Goal: Task Accomplishment & Management: Use online tool/utility

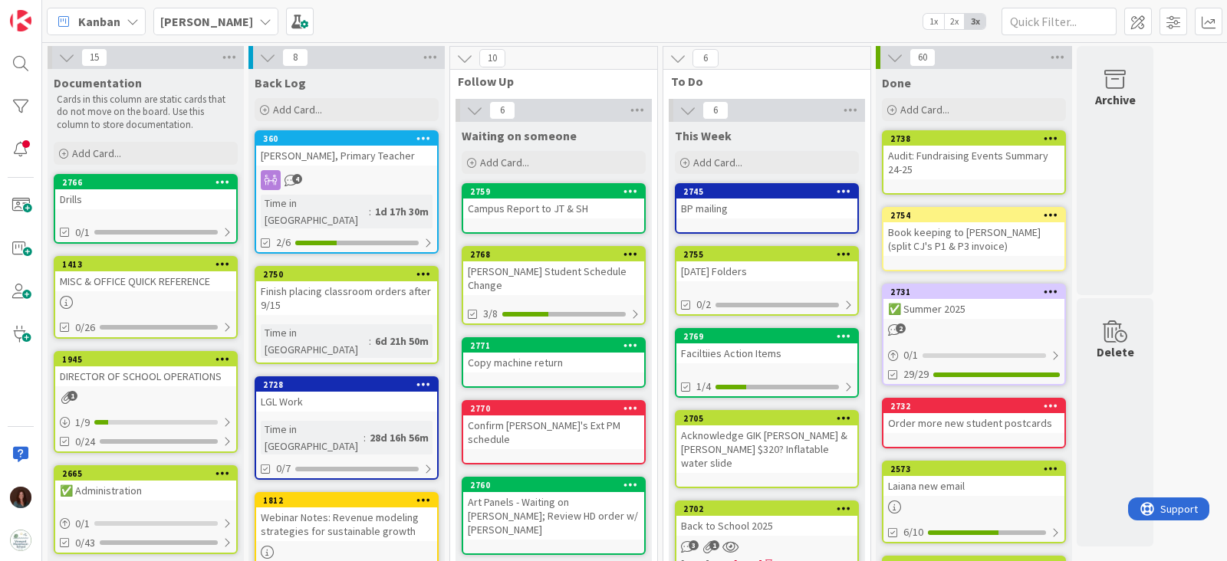
scroll to position [95, 0]
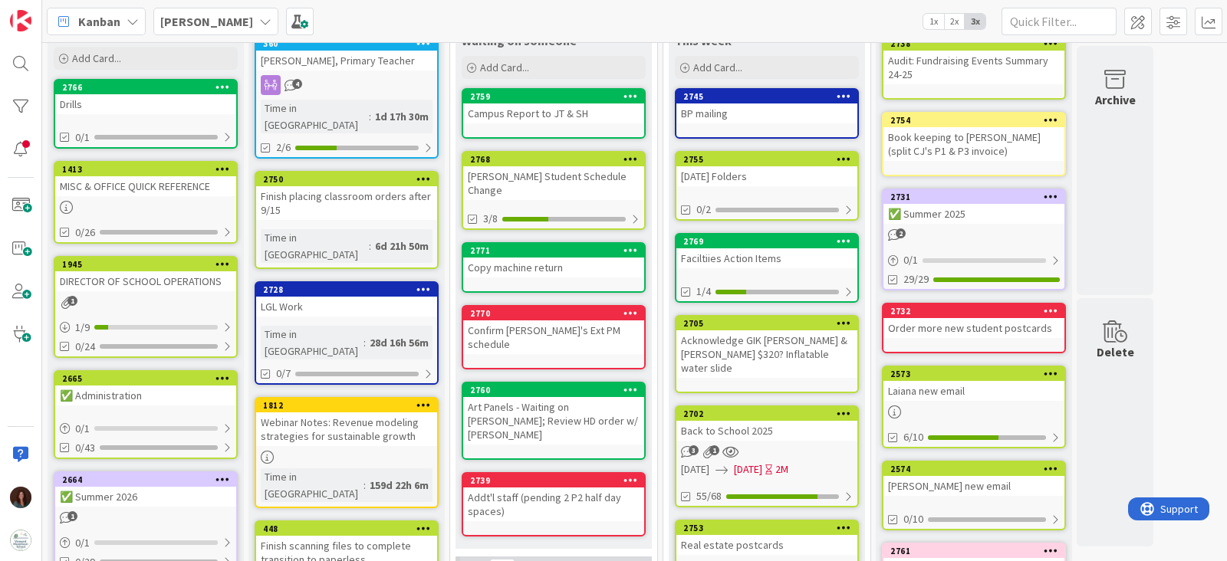
click at [368, 297] on div "LGL Work" at bounding box center [346, 307] width 181 height 20
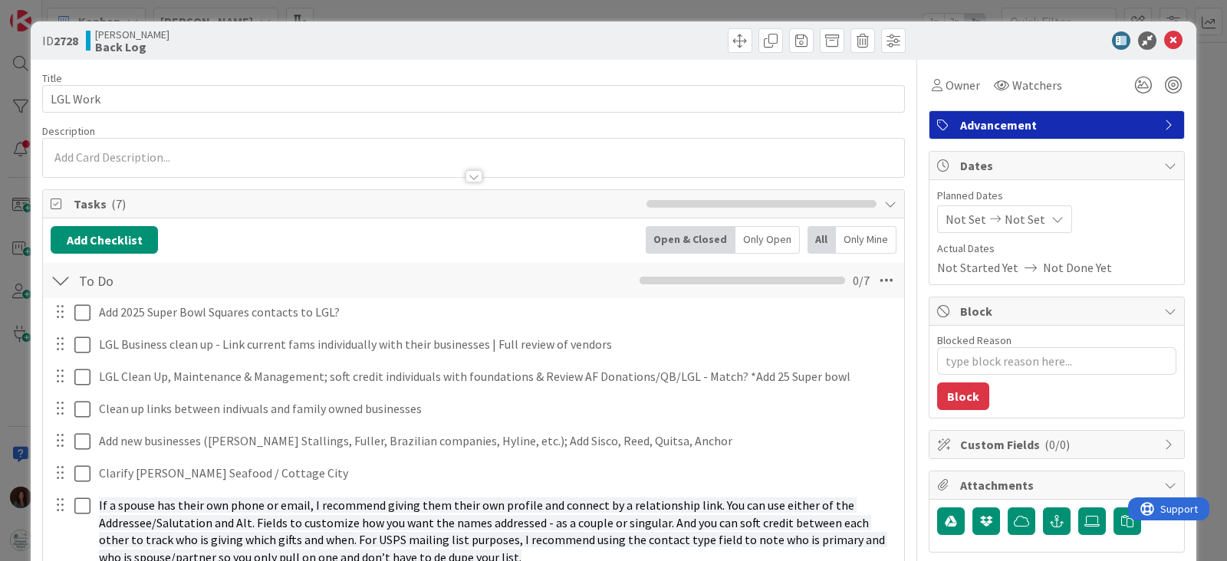
type textarea "x"
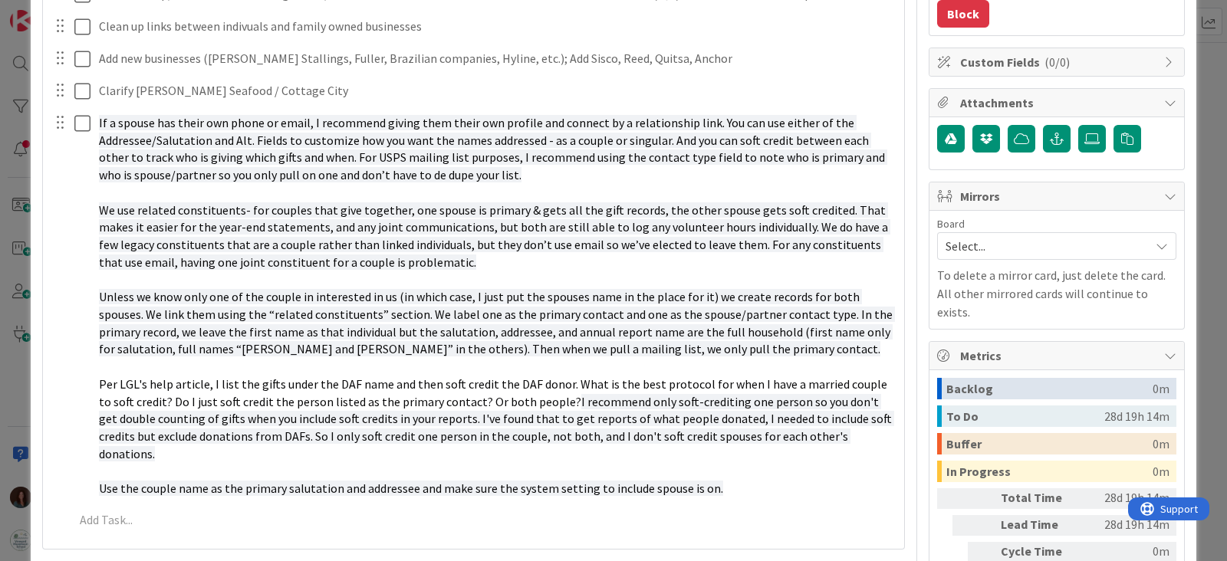
scroll to position [766, 0]
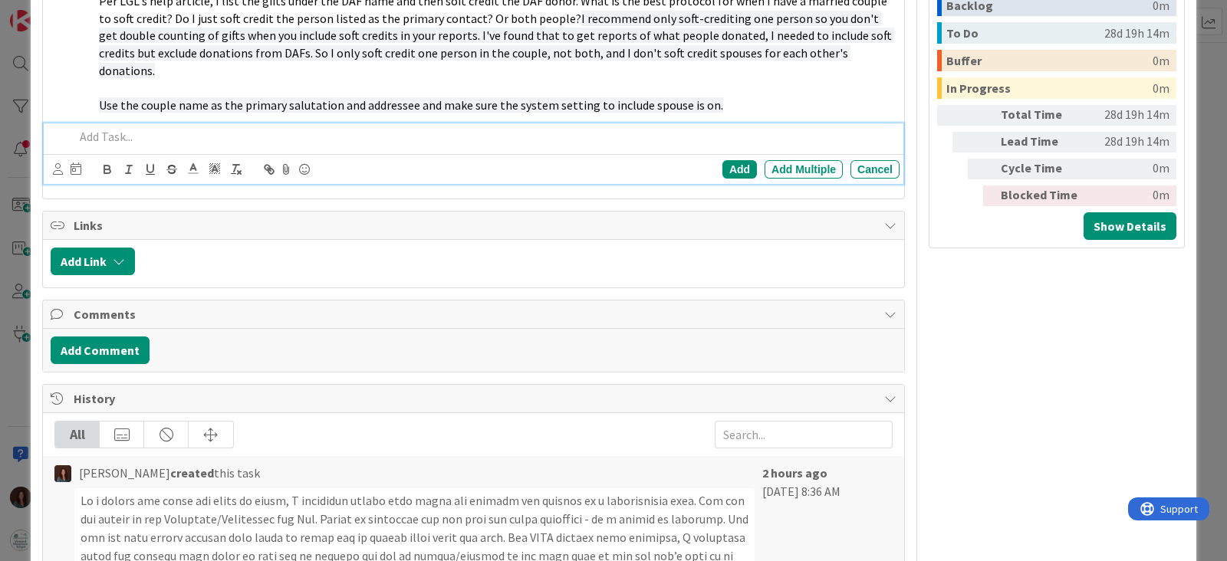
click at [228, 143] on p at bounding box center [483, 137] width 819 height 18
click at [723, 170] on div "Add" at bounding box center [740, 169] width 35 height 18
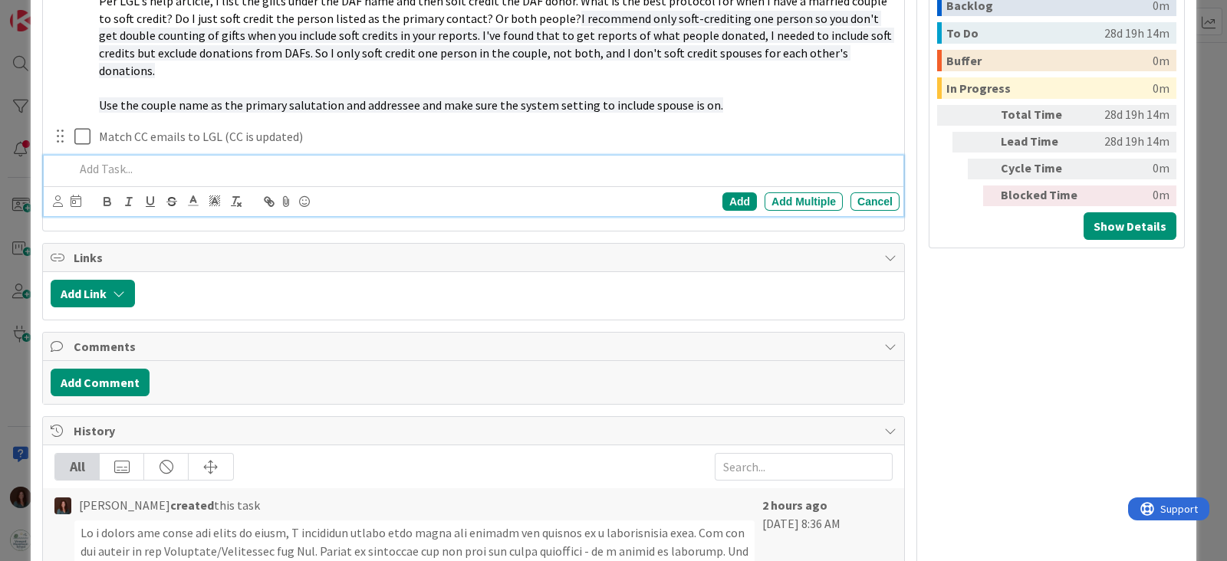
click at [302, 169] on p at bounding box center [483, 169] width 819 height 18
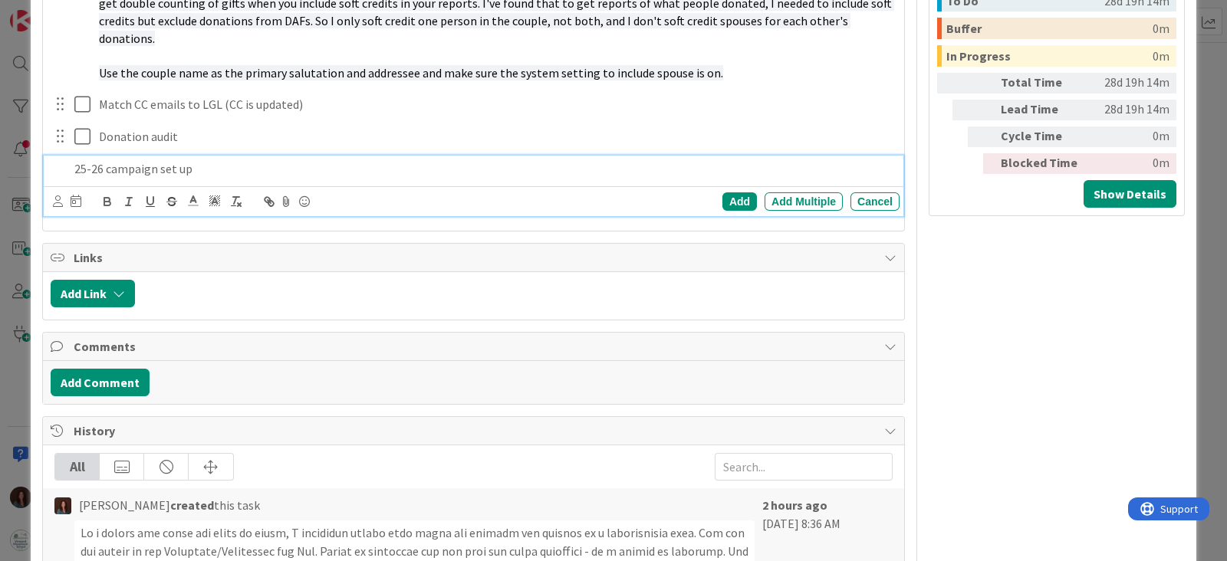
click at [1134, 262] on div "Owner Watchers Advancement Dates Planned Dates Not Set Not Set Actual Dates Not…" at bounding box center [1057, 220] width 256 height 1918
click at [483, 160] on p "25-26 campaign set up" at bounding box center [483, 169] width 819 height 18
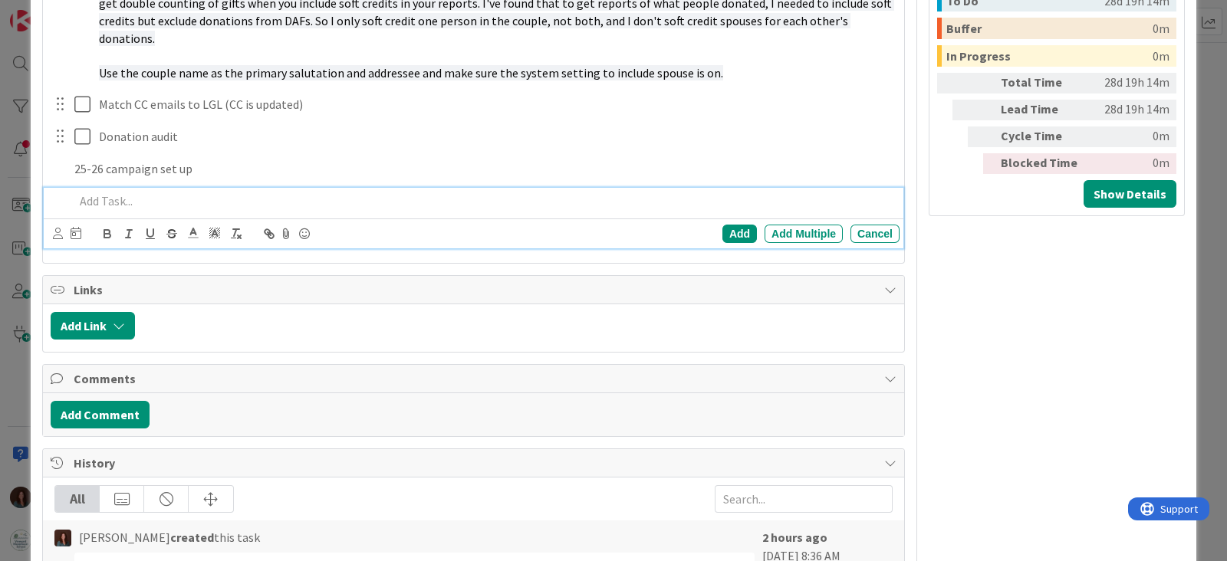
scroll to position [831, 0]
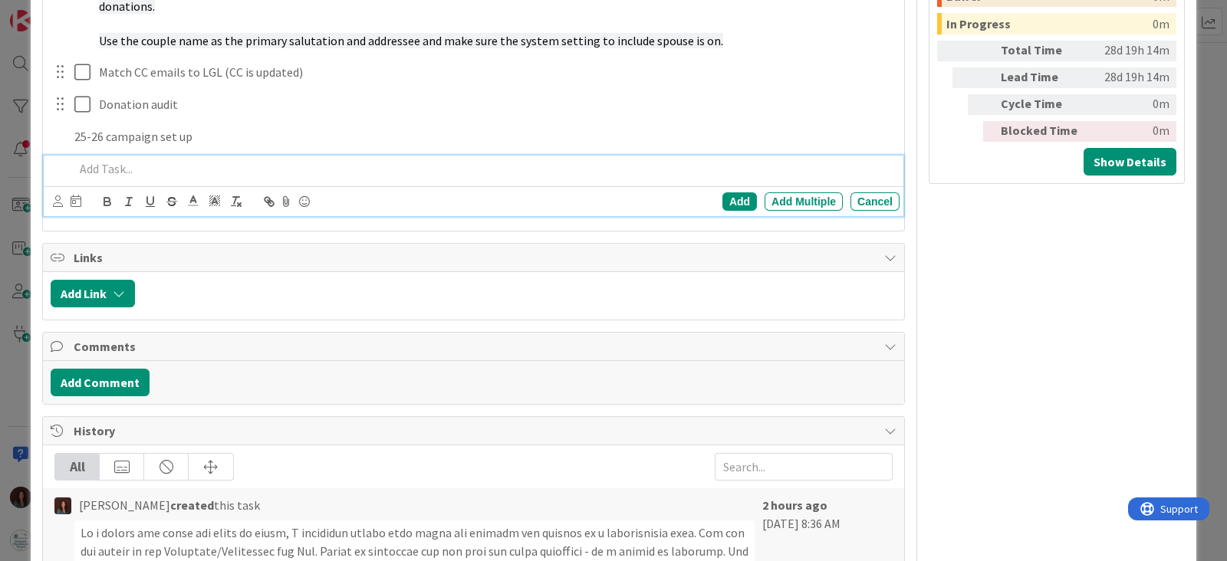
type textarea "x"
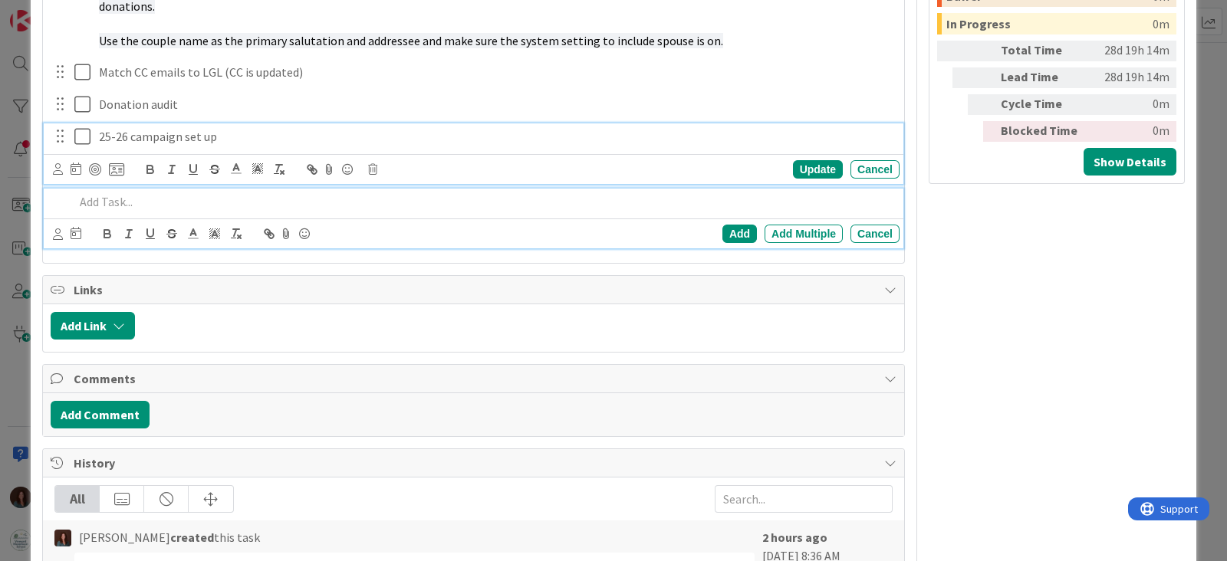
click at [176, 136] on div "25-26 campaign set up Update Cancel" at bounding box center [474, 153] width 860 height 61
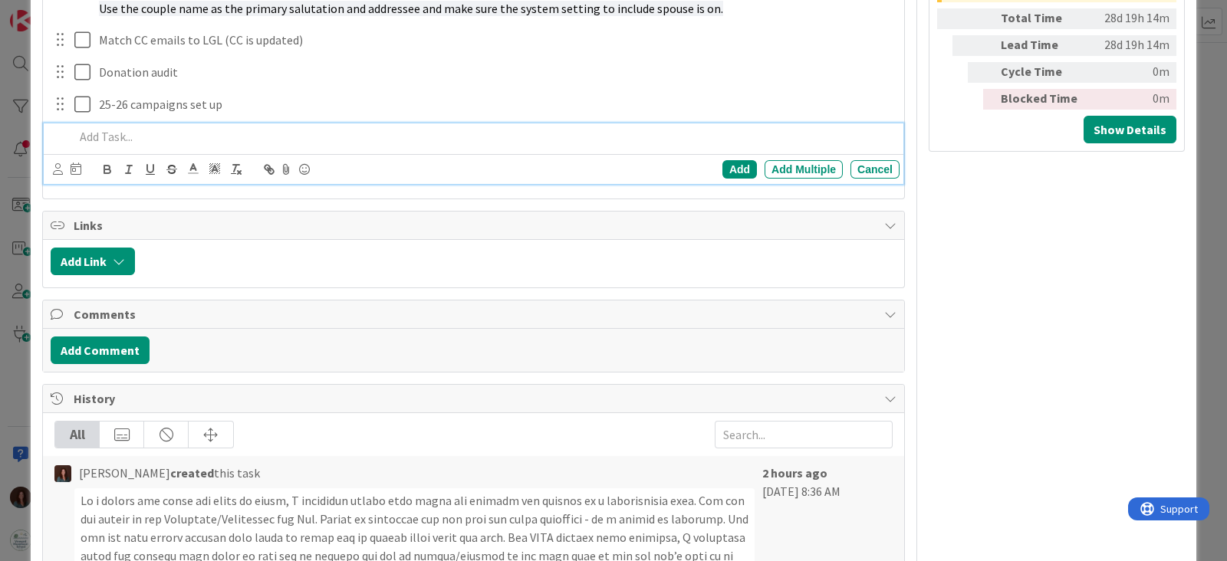
click at [123, 131] on p at bounding box center [483, 137] width 819 height 18
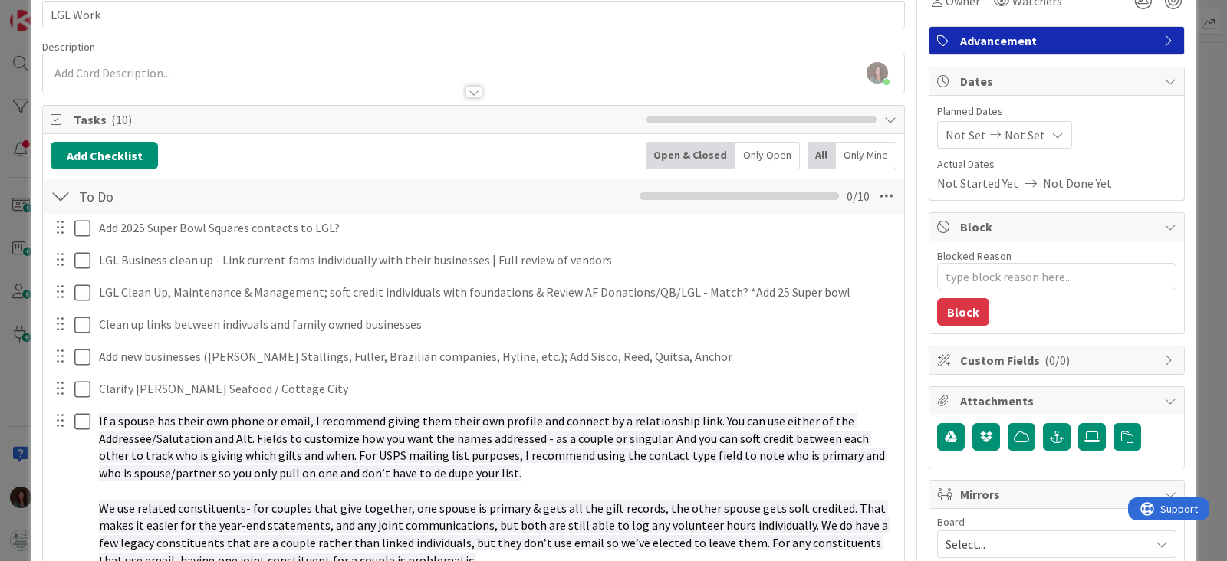
scroll to position [0, 0]
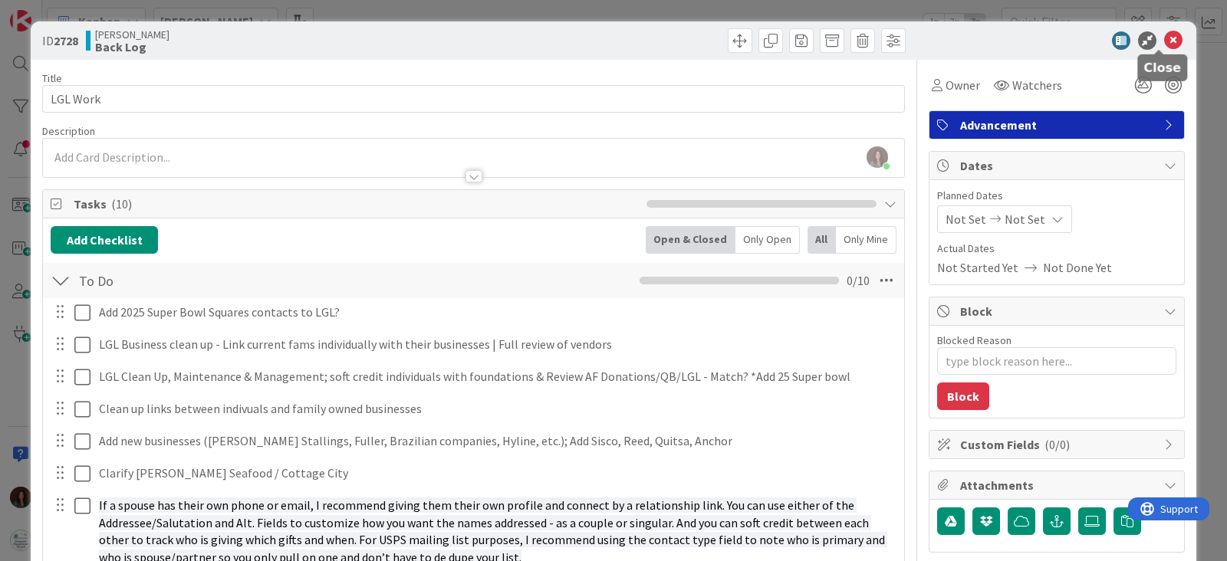
click at [1164, 37] on icon at bounding box center [1173, 40] width 18 height 18
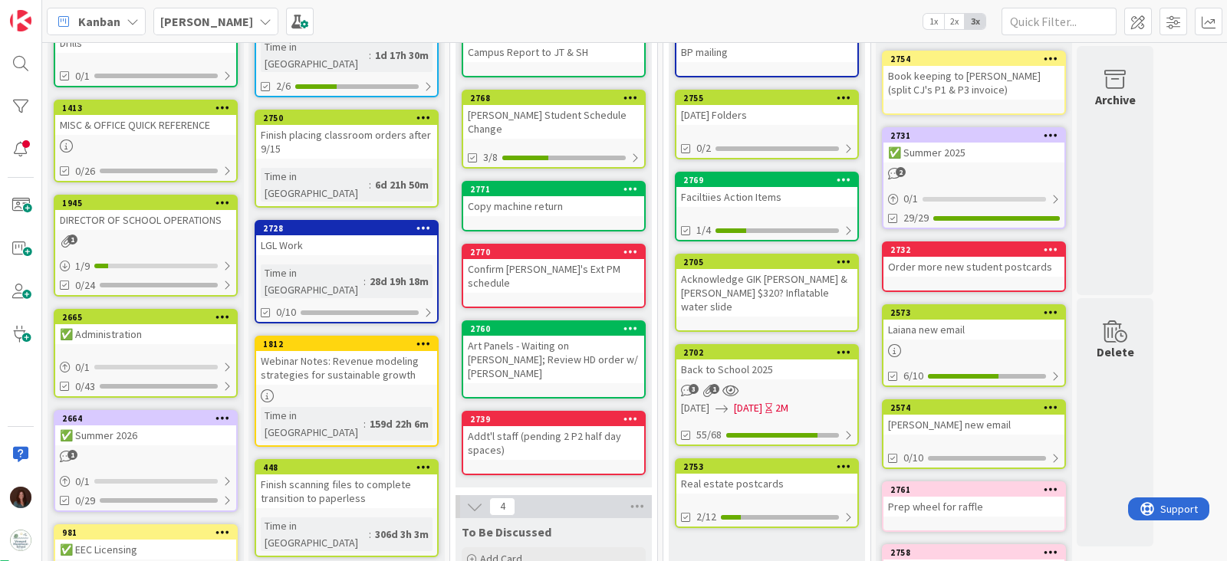
scroll to position [575, 0]
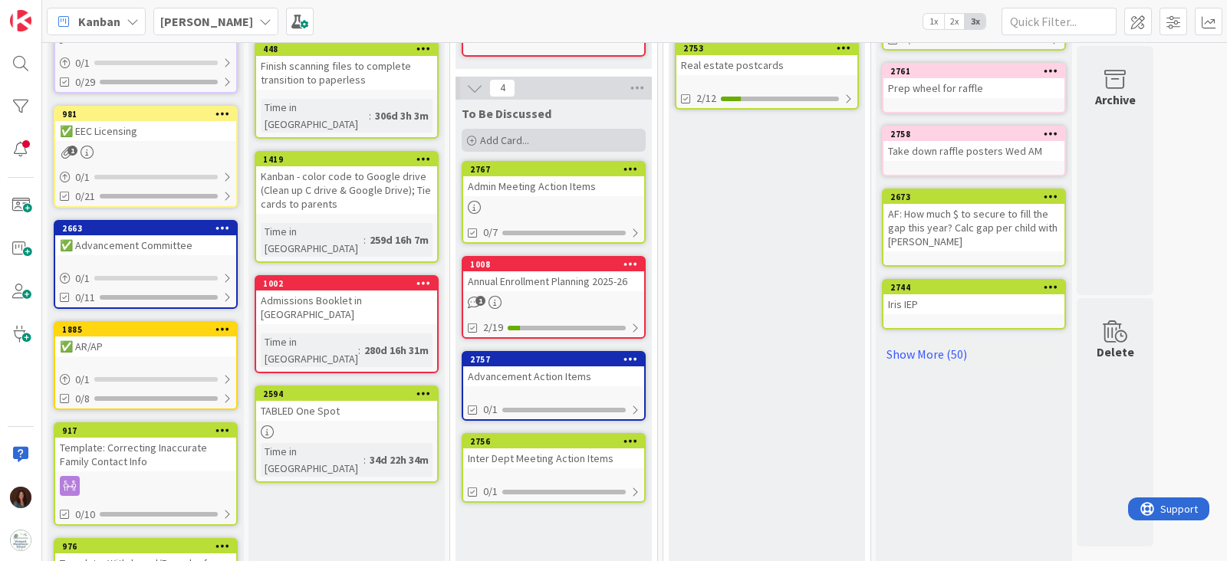
click at [584, 129] on div "Add Card..." at bounding box center [554, 140] width 184 height 23
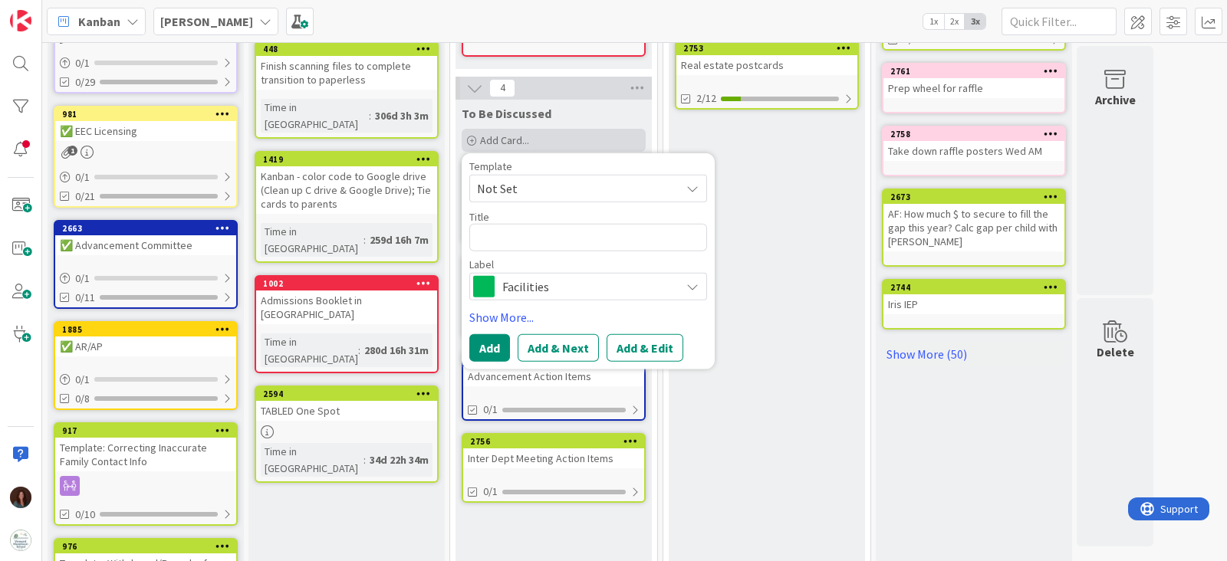
type textarea "x"
type textarea "S"
type textarea "x"
type textarea "St"
type textarea "x"
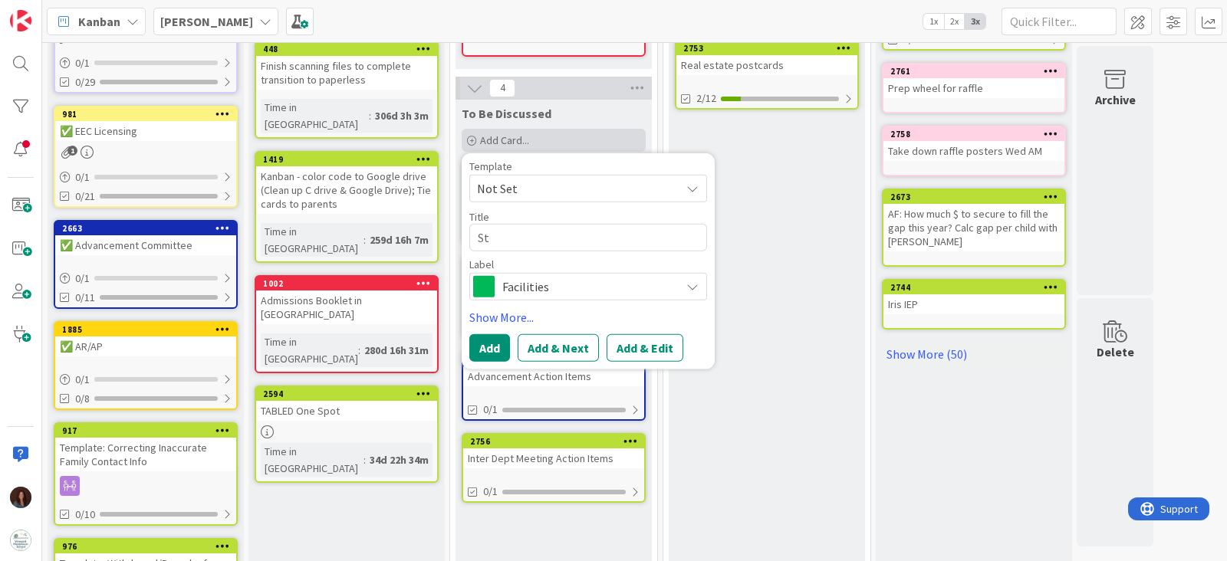
type textarea "Str"
type textarea "x"
type textarea "Stra"
type textarea "x"
type textarea "Strat"
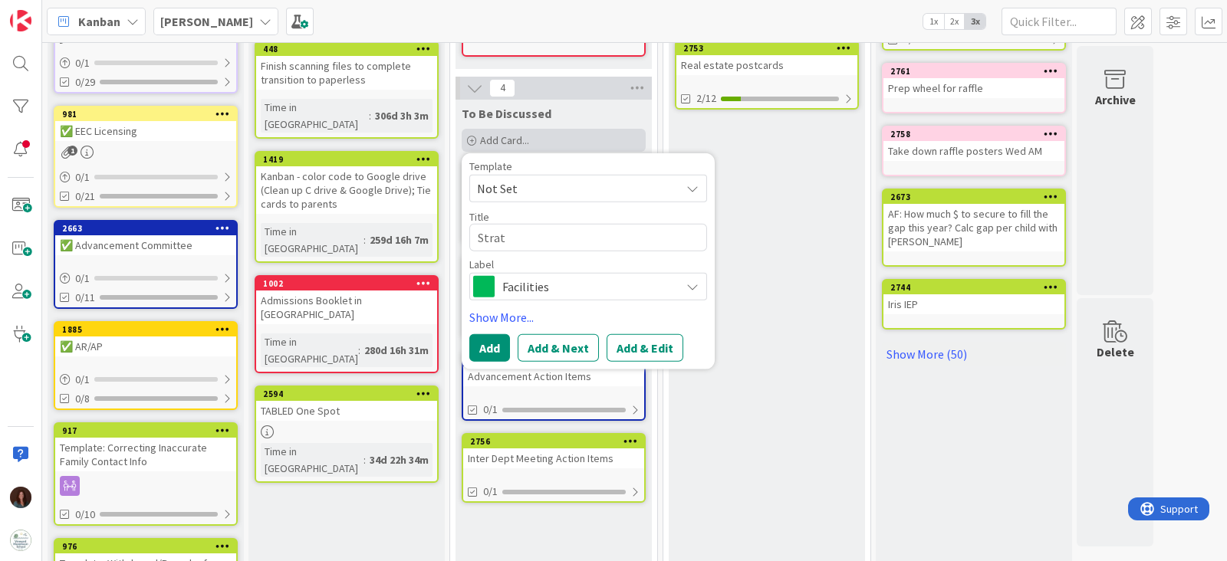
type textarea "x"
type textarea "Strate"
type textarea "x"
type textarea "Strateg"
type textarea "x"
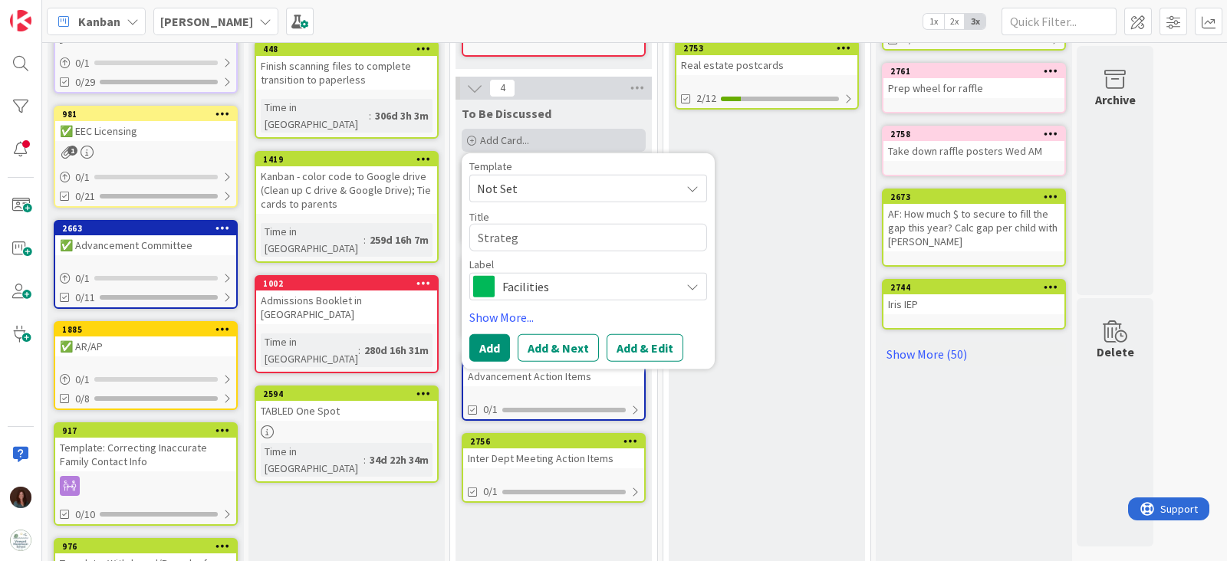
type textarea "Strategi"
type textarea "x"
type textarea "Strategic"
type textarea "x"
type textarea "Strategic V"
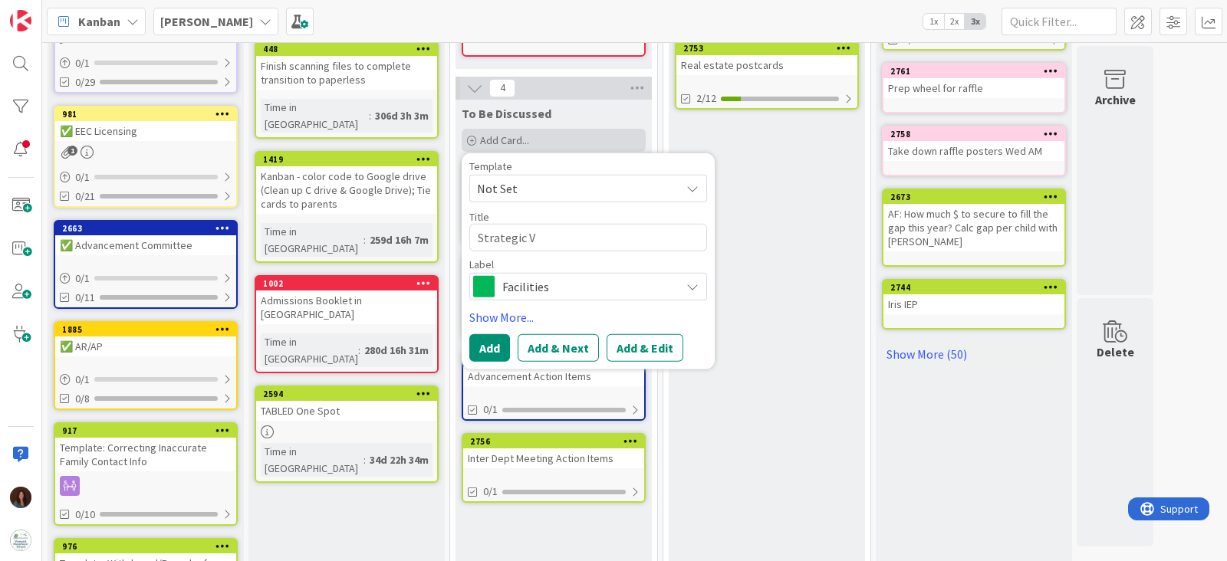
type textarea "x"
type textarea "Strategic Vi"
type textarea "x"
type textarea "Strategic Vis"
type textarea "x"
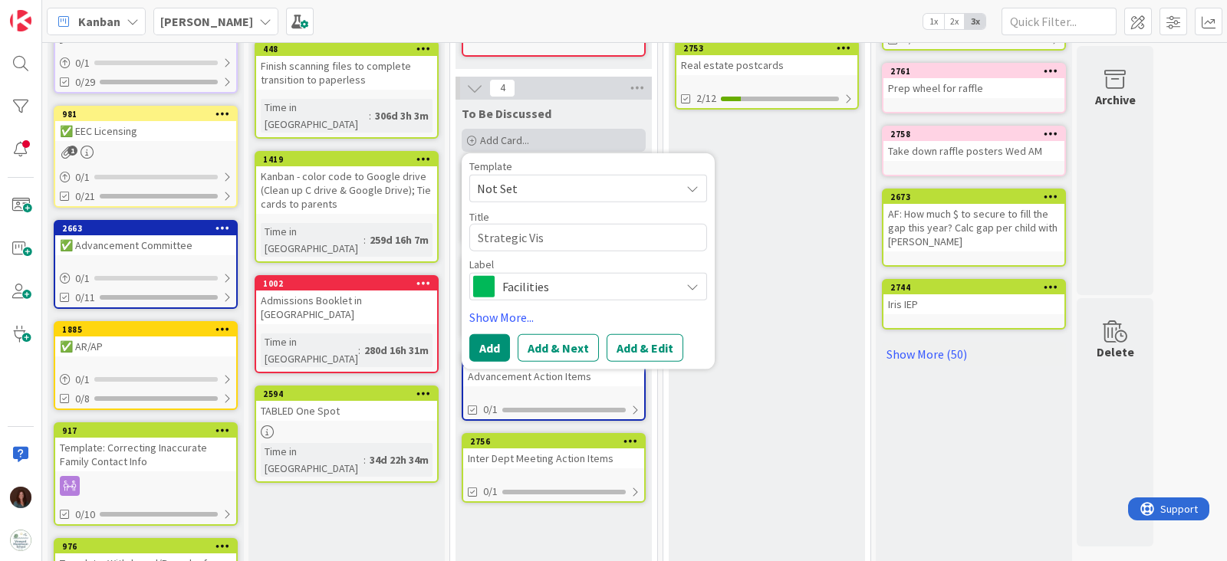
type textarea "Strategic Visi"
type textarea "x"
type textarea "Strategic Visio"
type textarea "x"
type textarea "Strategic Vision"
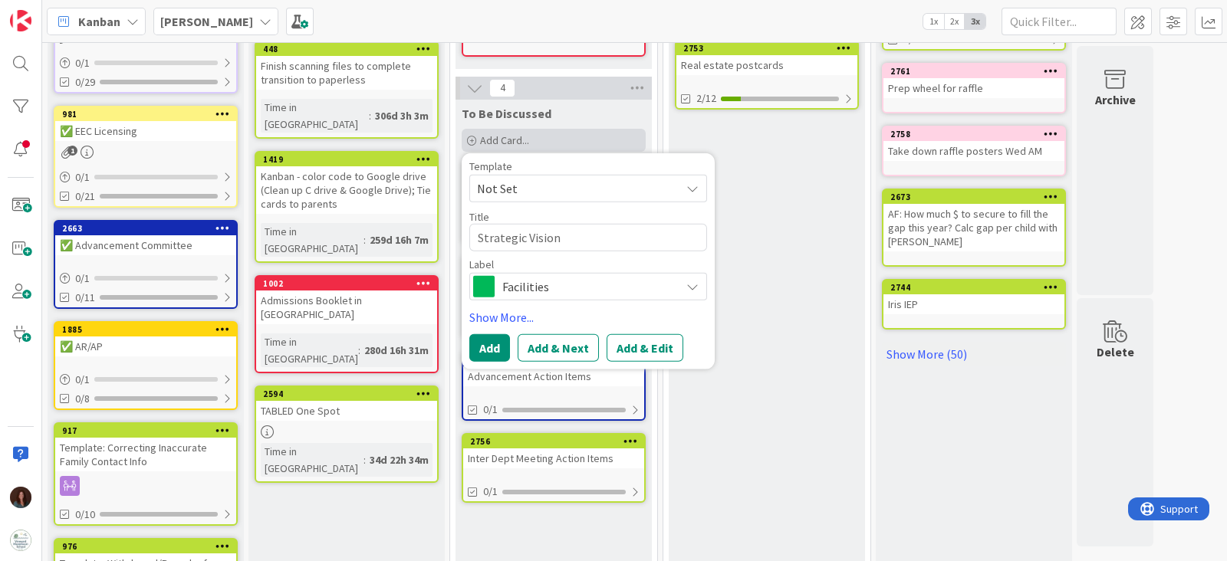
type textarea "x"
type textarea "Strategic Vision"
type textarea "x"
type textarea "Strategic Vision A"
type textarea "x"
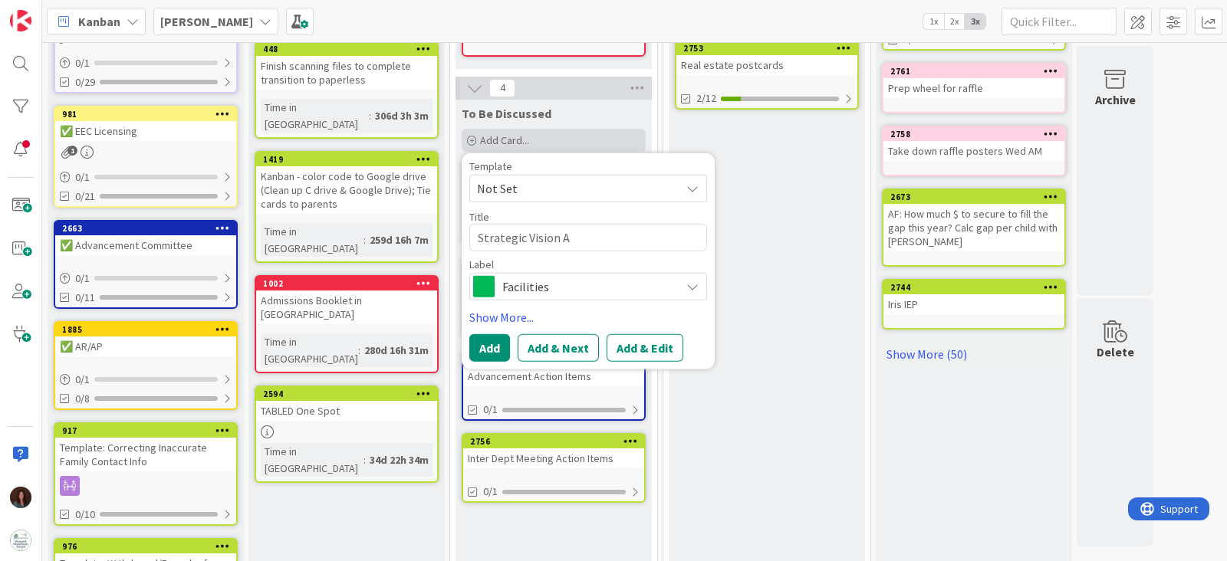
type textarea "Strategic Vision Ac"
type textarea "x"
type textarea "Strategic Vision Act"
type textarea "x"
type textarea "Strategic Vision Acti"
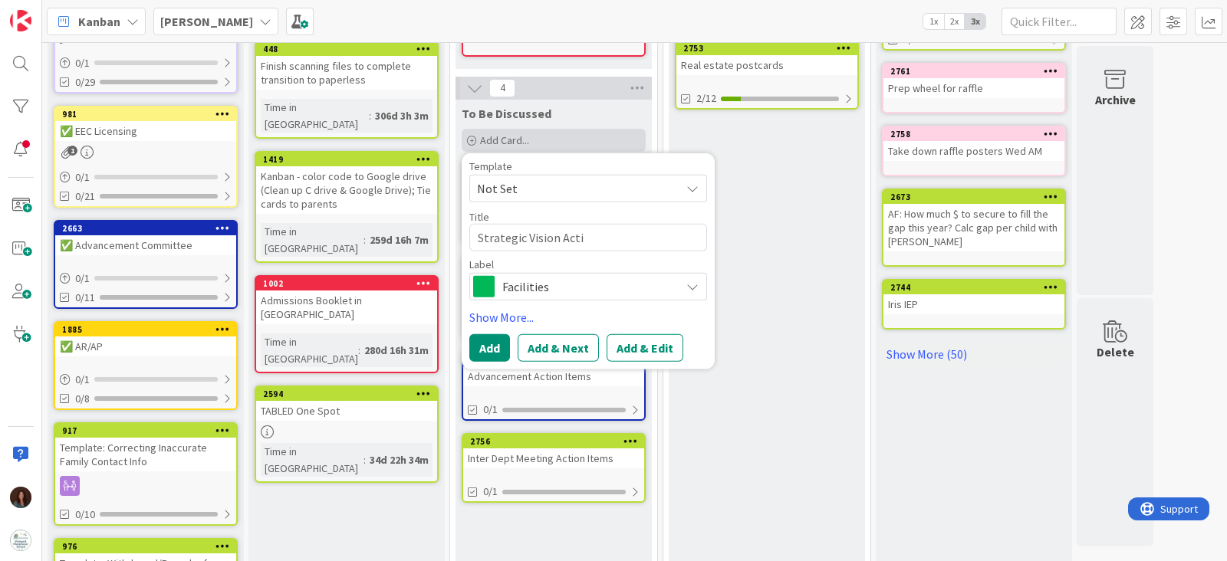
type textarea "x"
type textarea "Strategic Vision Actio"
type textarea "x"
type textarea "Strategic Vision Action"
type textarea "x"
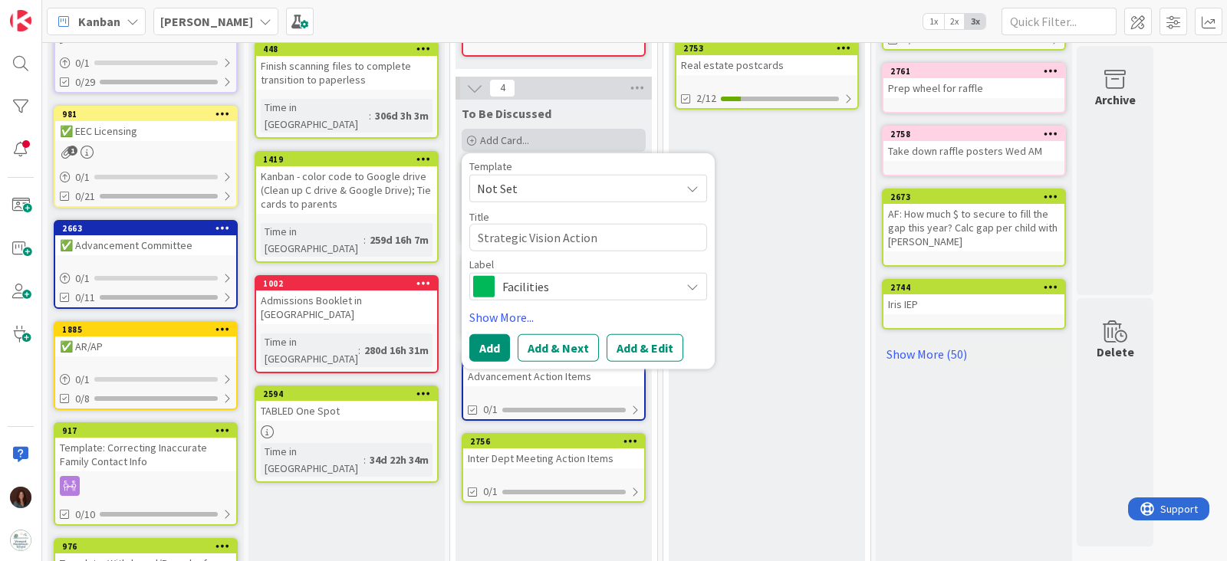
type textarea "Strategic Vision Action I"
type textarea "x"
type textarea "Strategic Vision Action It"
type textarea "x"
type textarea "Strategic Vision Action Ite"
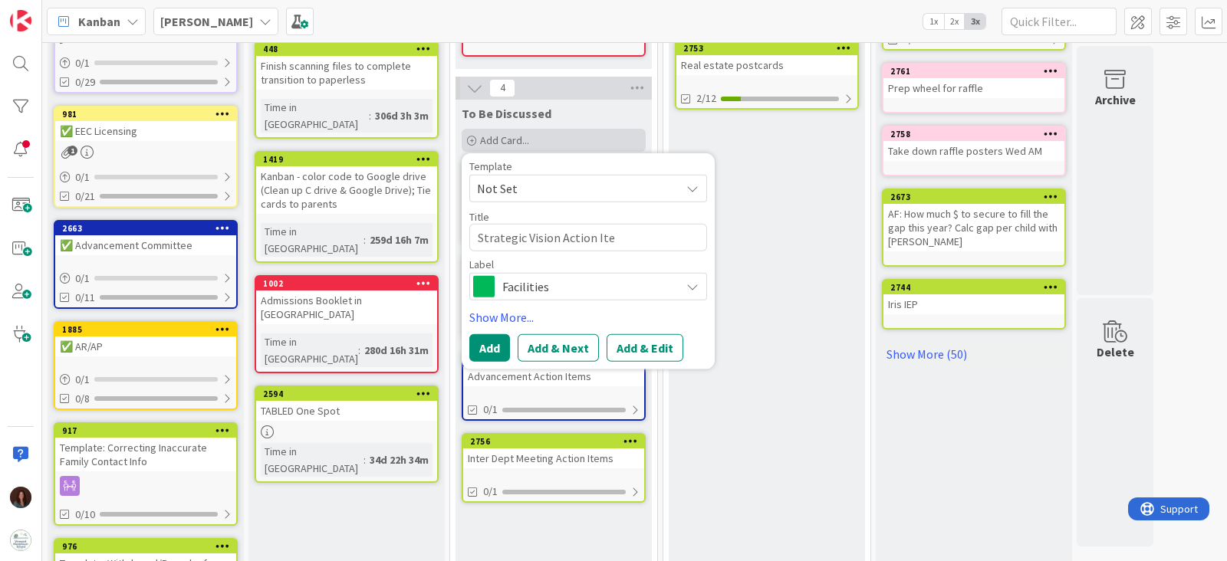
type textarea "x"
type textarea "Strategic Vision Action Item"
type textarea "x"
type textarea "Strategic Vision Action Items"
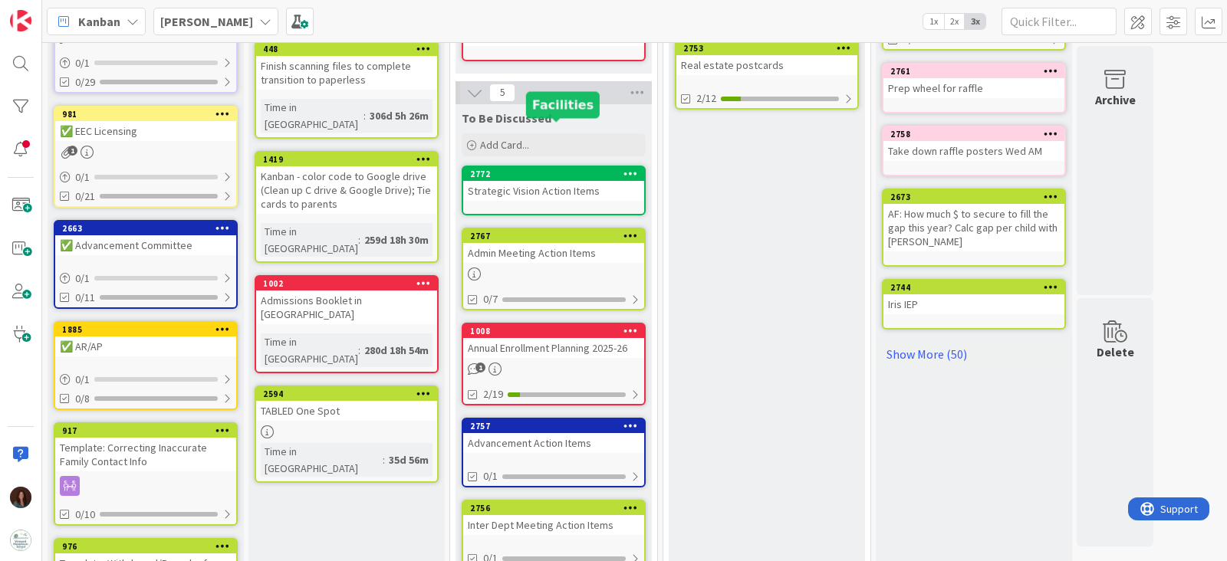
click at [583, 181] on div "Strategic Vision Action Items" at bounding box center [553, 191] width 181 height 20
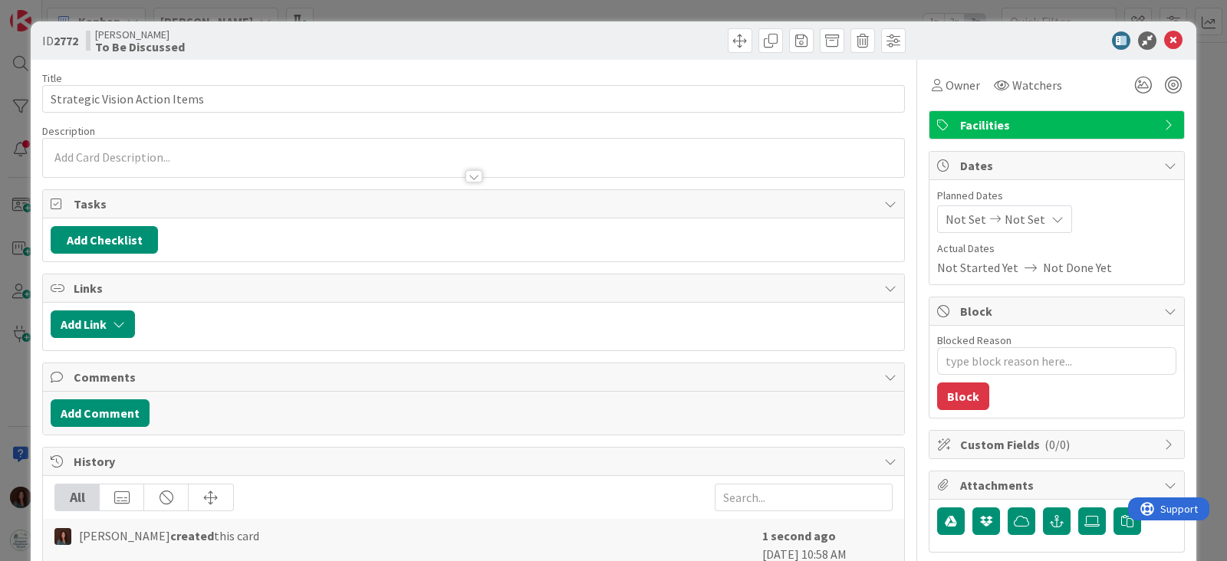
click at [989, 126] on span "Facilities" at bounding box center [1058, 125] width 196 height 18
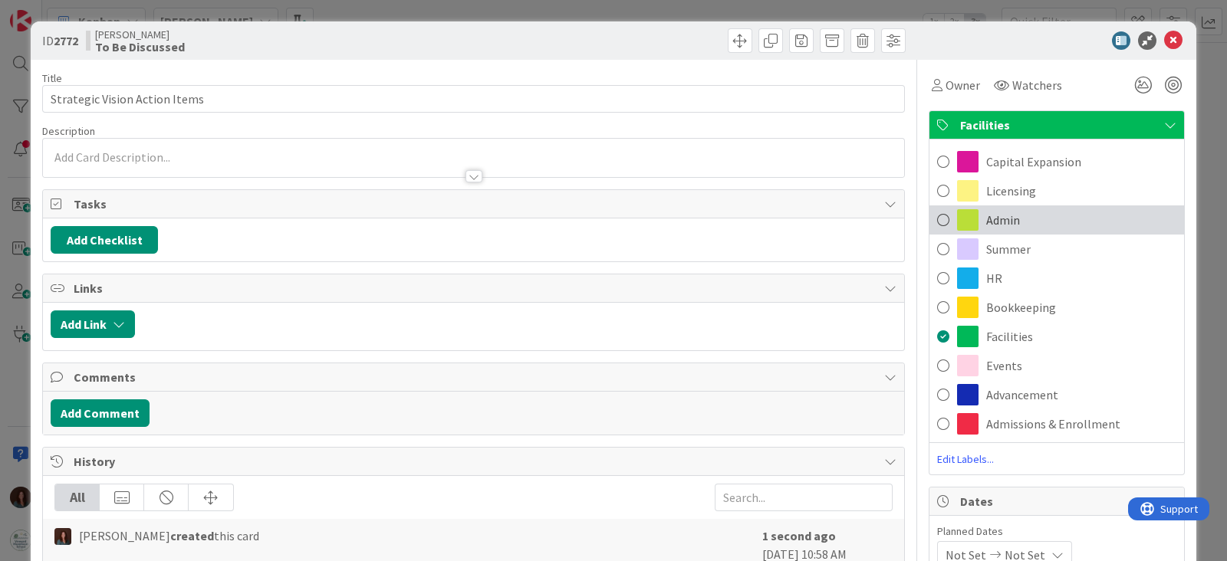
click at [1044, 219] on div "Admin" at bounding box center [1057, 220] width 255 height 29
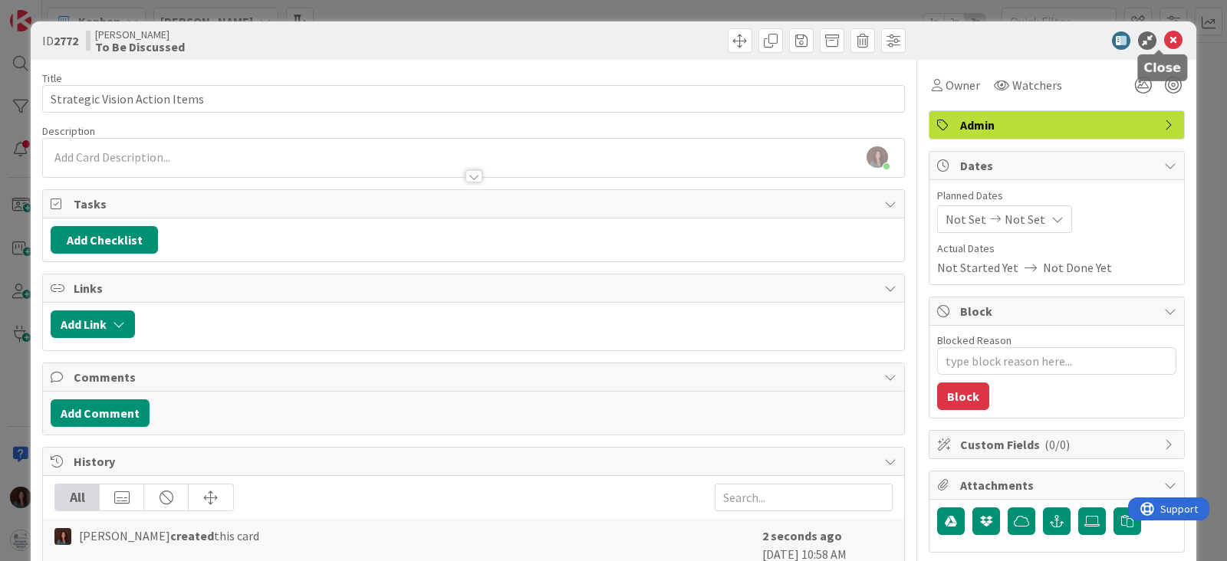
drag, startPoint x: 1154, startPoint y: 37, endPoint x: 1045, endPoint y: 120, distance: 137.3
click at [1164, 38] on icon at bounding box center [1173, 40] width 18 height 18
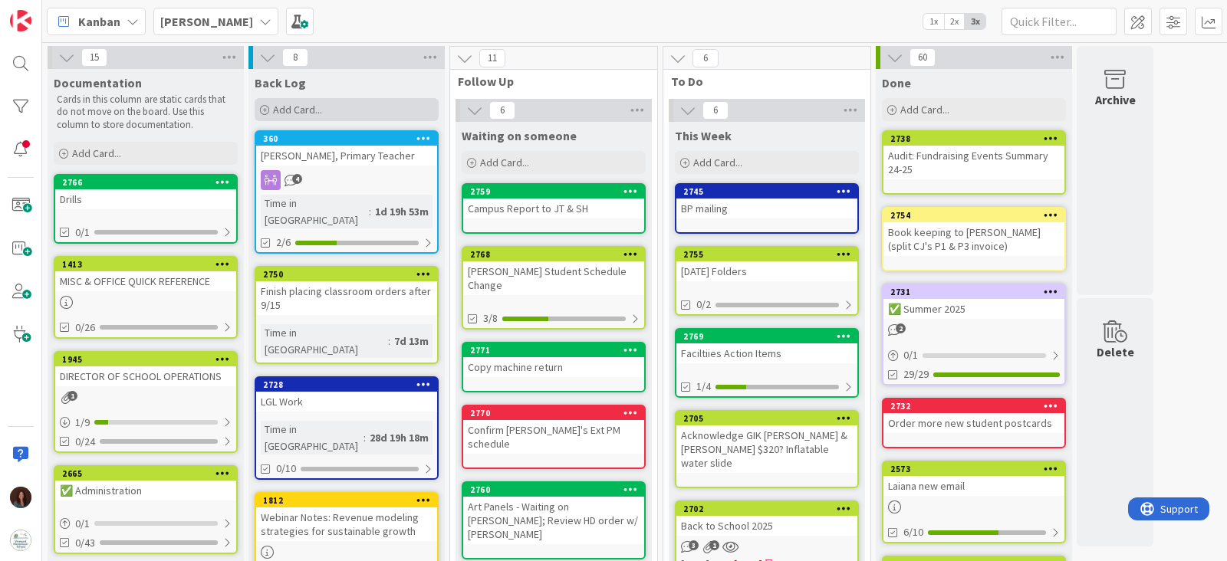
click at [319, 104] on span "Add Card..." at bounding box center [297, 110] width 49 height 14
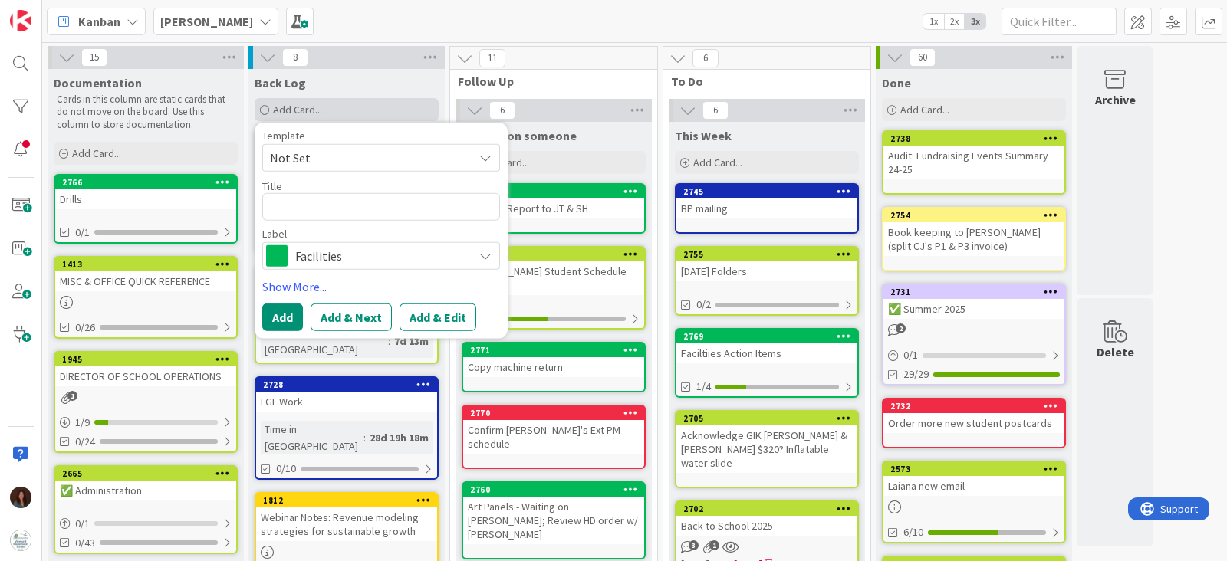
type textarea "x"
type textarea "C"
type textarea "x"
type textarea "Cl"
type textarea "x"
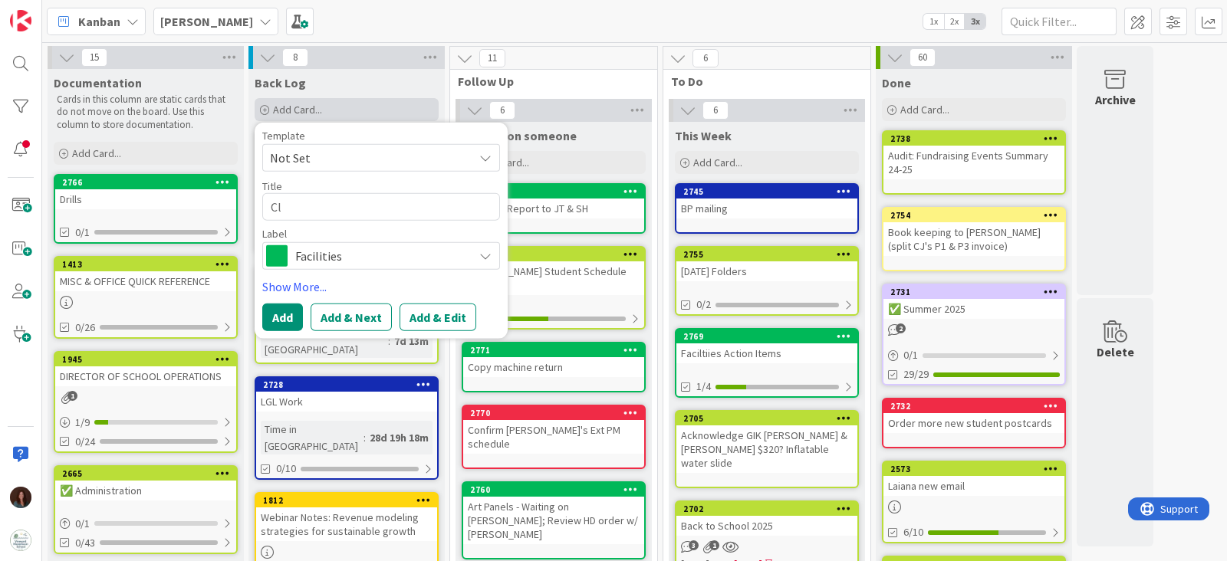
type textarea "Cle"
type textarea "x"
type textarea "Clea"
type textarea "x"
type textarea "Clean"
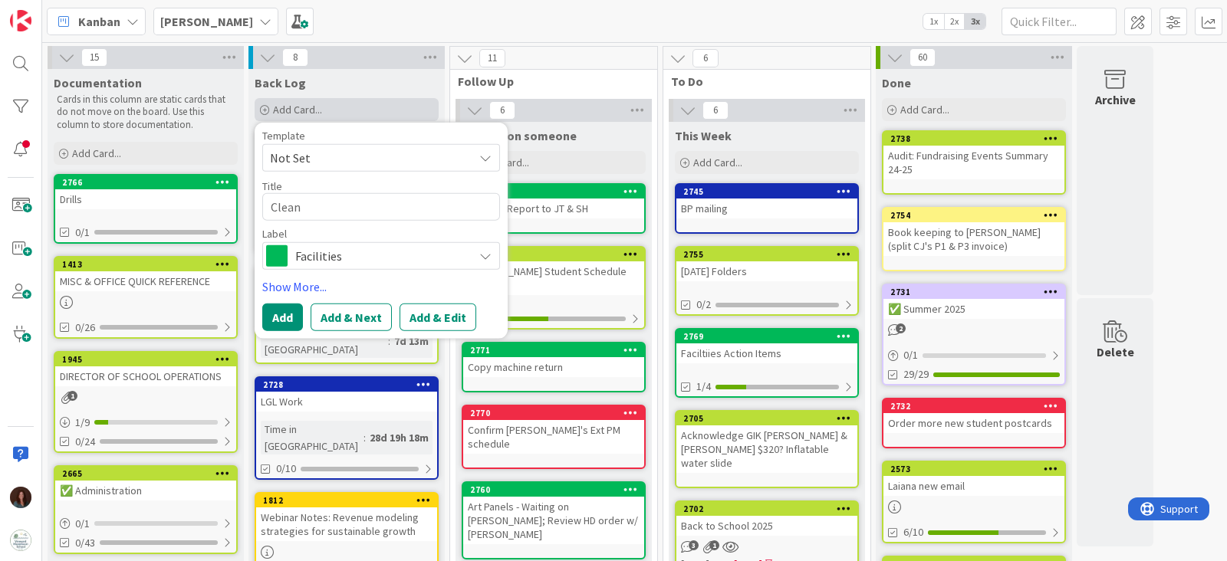
type textarea "x"
type textarea "Clean"
type textarea "x"
type textarea "Clean u"
type textarea "x"
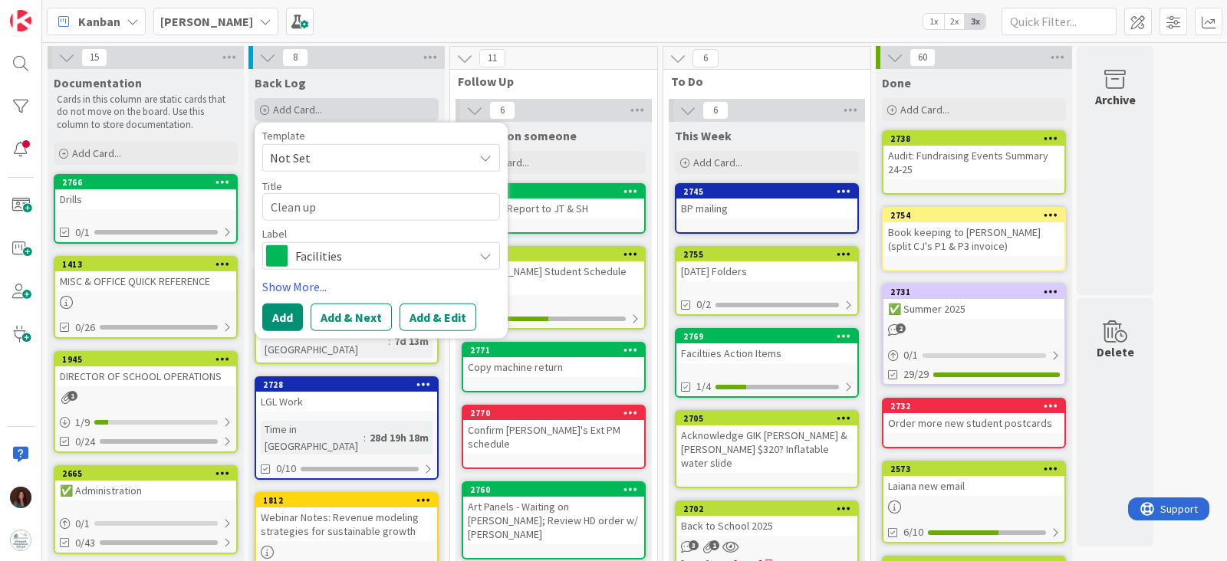
type textarea "Clean up"
type textarea "x"
type textarea "Clean up e"
type textarea "x"
type textarea "Clean up em"
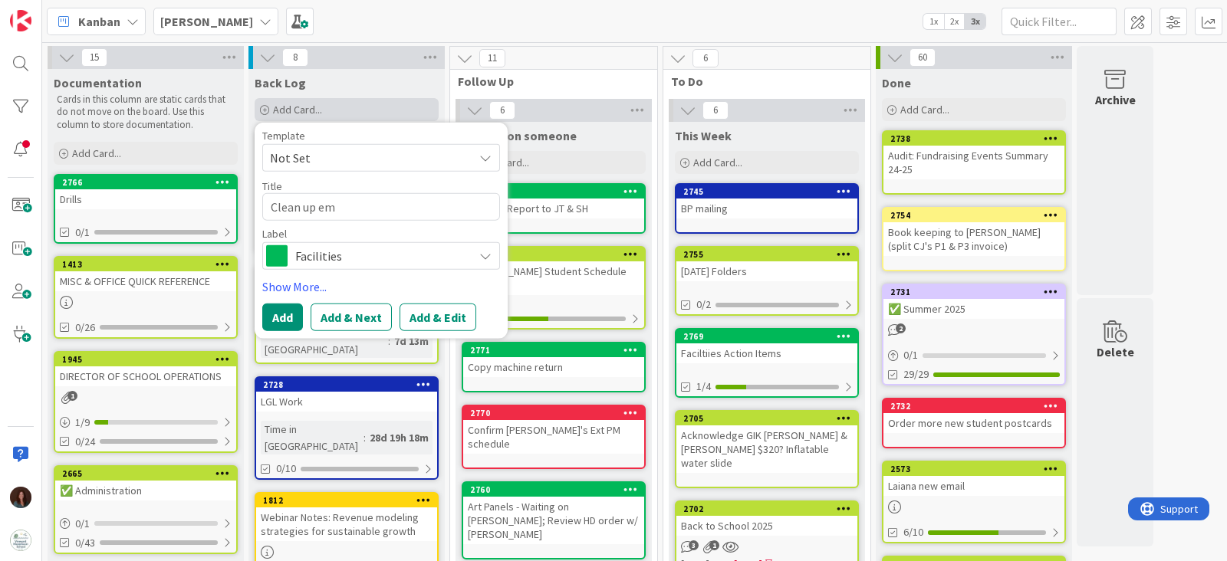
type textarea "x"
type textarea "Clean up ema"
type textarea "x"
type textarea "Clean up emai"
type textarea "x"
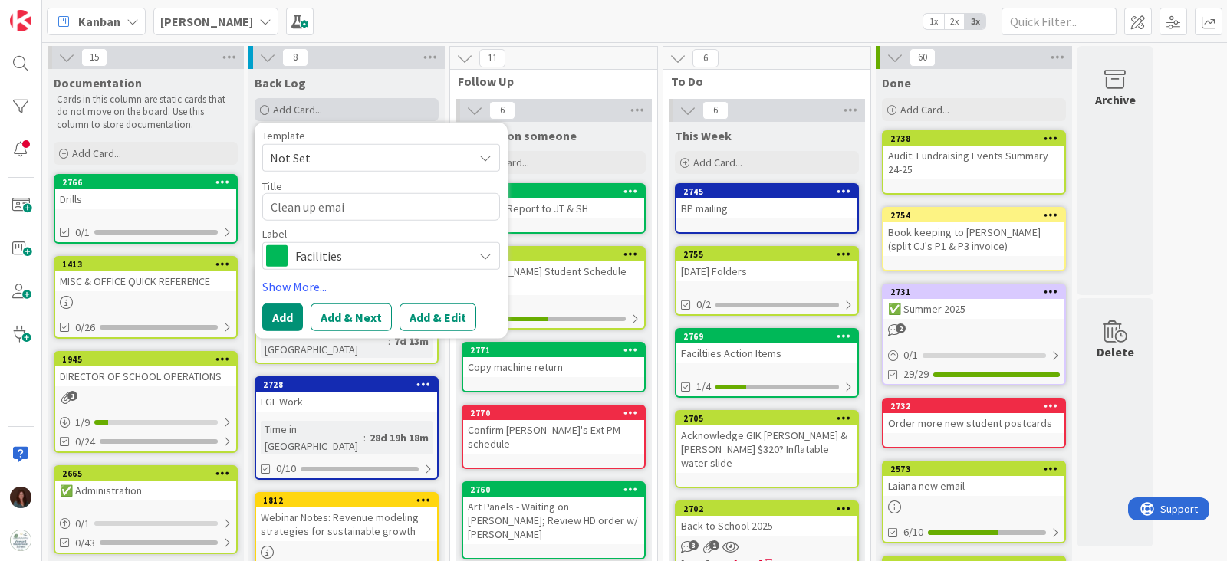
type textarea "Clean up email"
type textarea "x"
type textarea "Clean up email"
type textarea "x"
type textarea "Clean up email t"
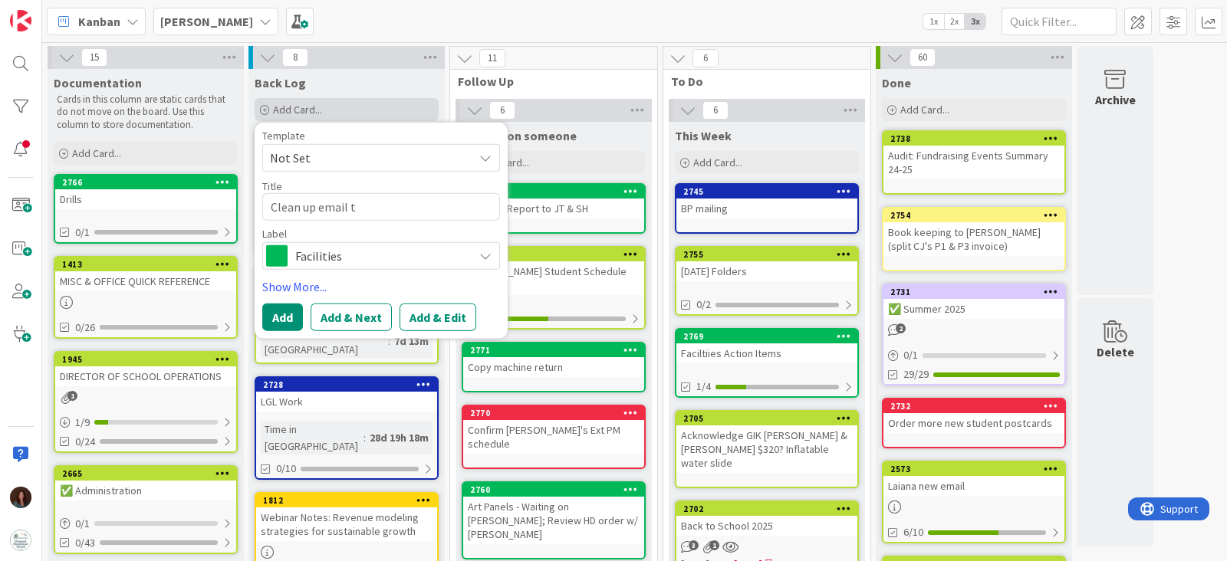
type textarea "x"
type textarea "Clean up email tem"
type textarea "x"
type textarea "Clean up email tempa"
type textarea "x"
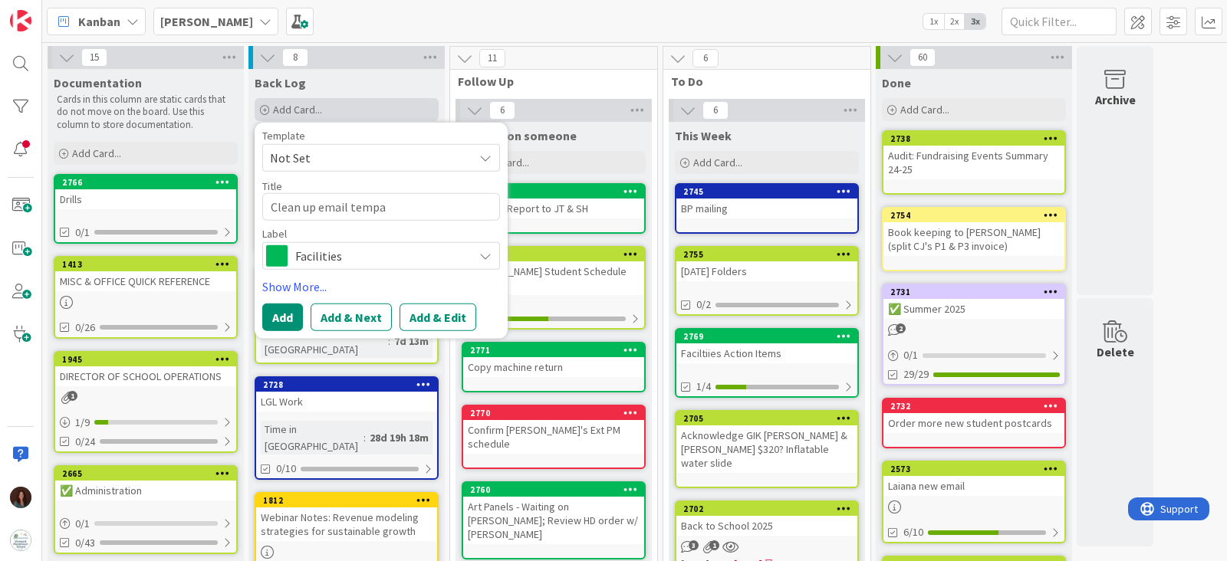
type textarea "Clean up email tempal"
type textarea "x"
type textarea "Clean up email tempalt"
type textarea "x"
type textarea "Clean up email tempal"
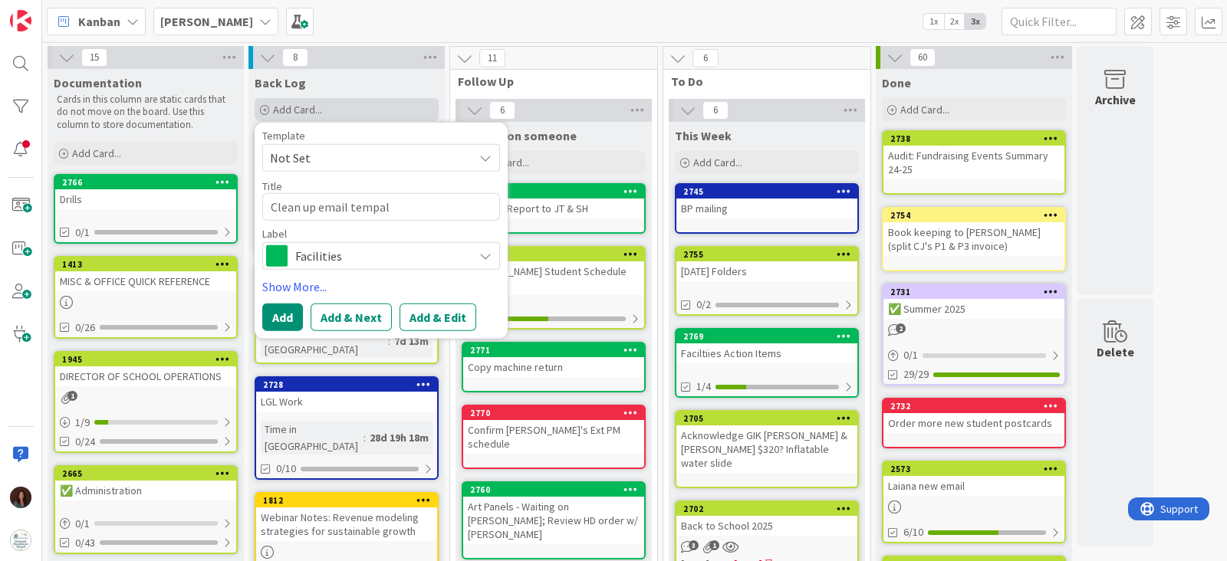
type textarea "x"
type textarea "Clean up email tempa"
type textarea "x"
type textarea "Clean up email temp"
type textarea "x"
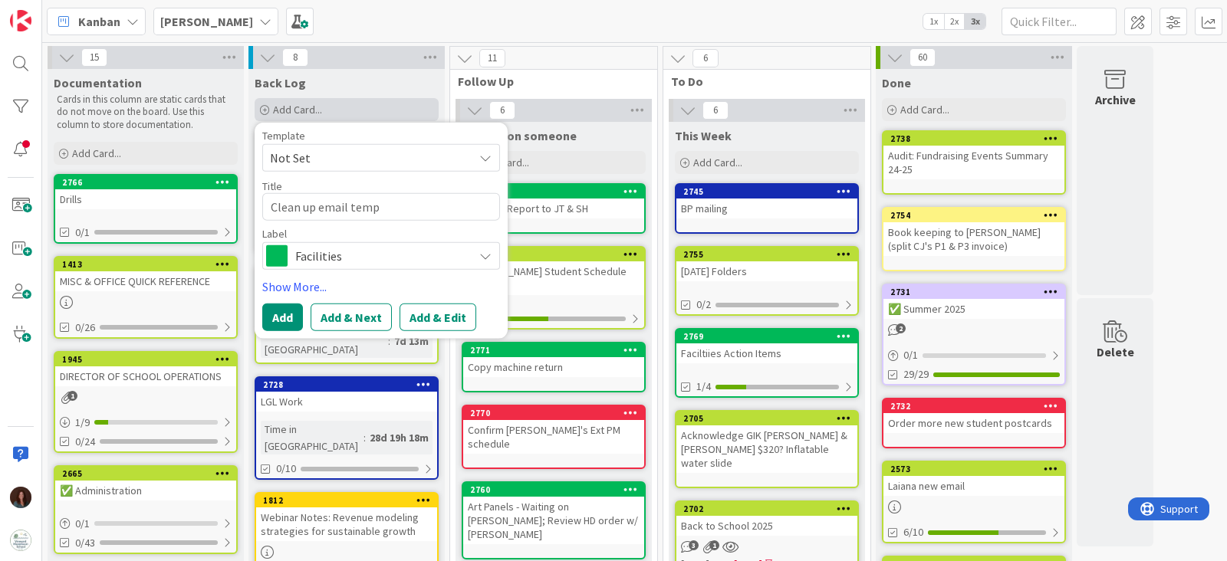
type textarea "Clean up email templ"
type textarea "x"
type textarea "Clean up email templa"
type textarea "x"
type textarea "Clean up email templat"
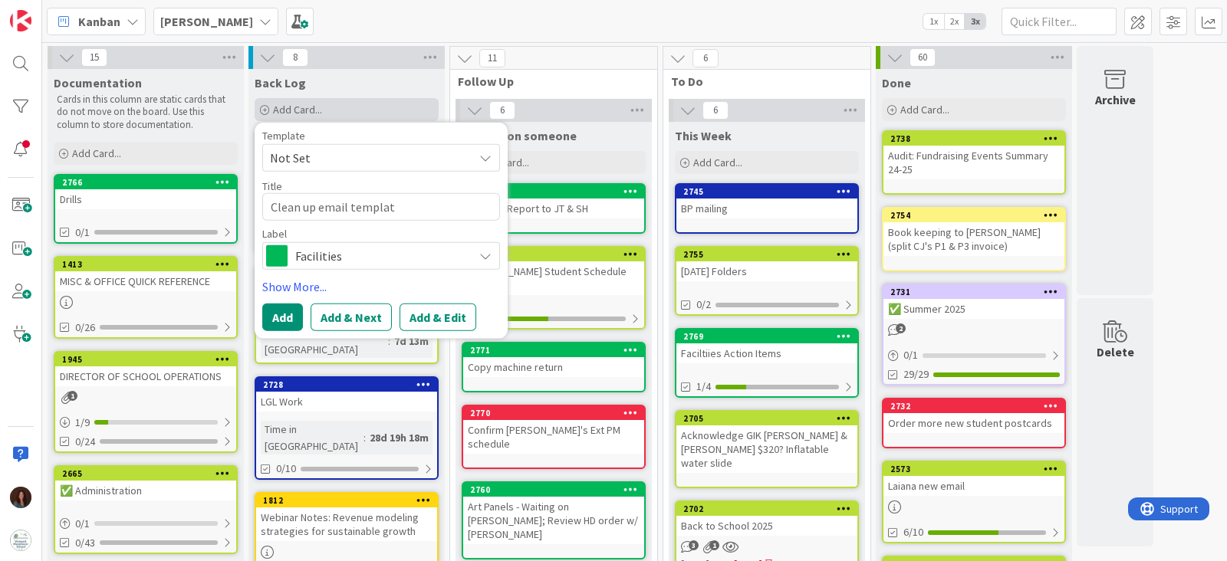
type textarea "x"
type textarea "Clean up email templates"
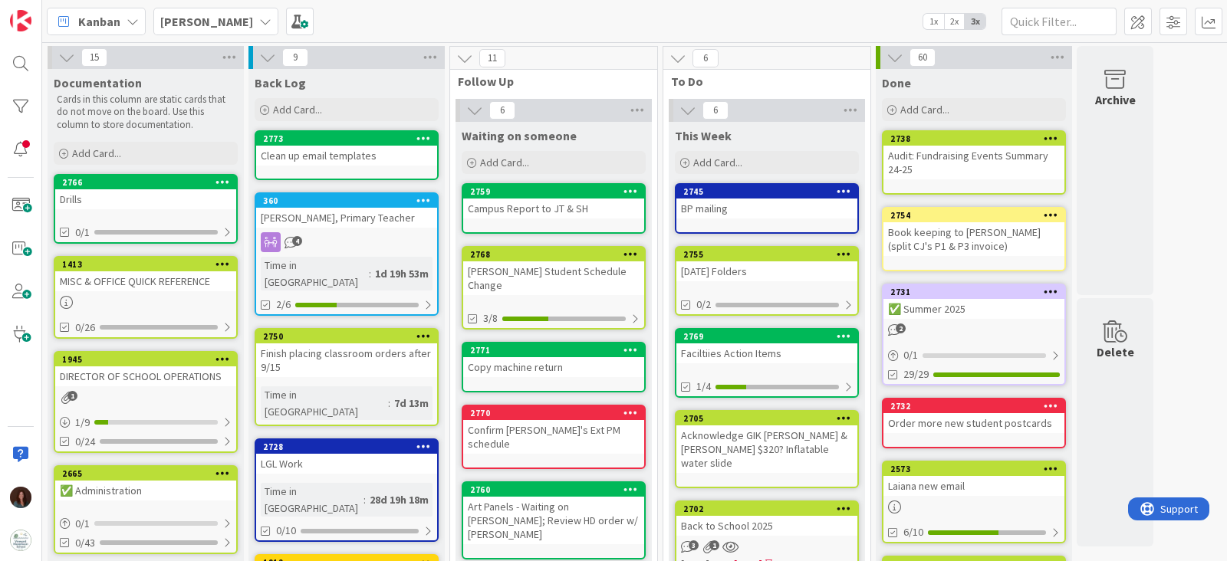
click at [341, 157] on div "Clean up email templates" at bounding box center [346, 156] width 181 height 20
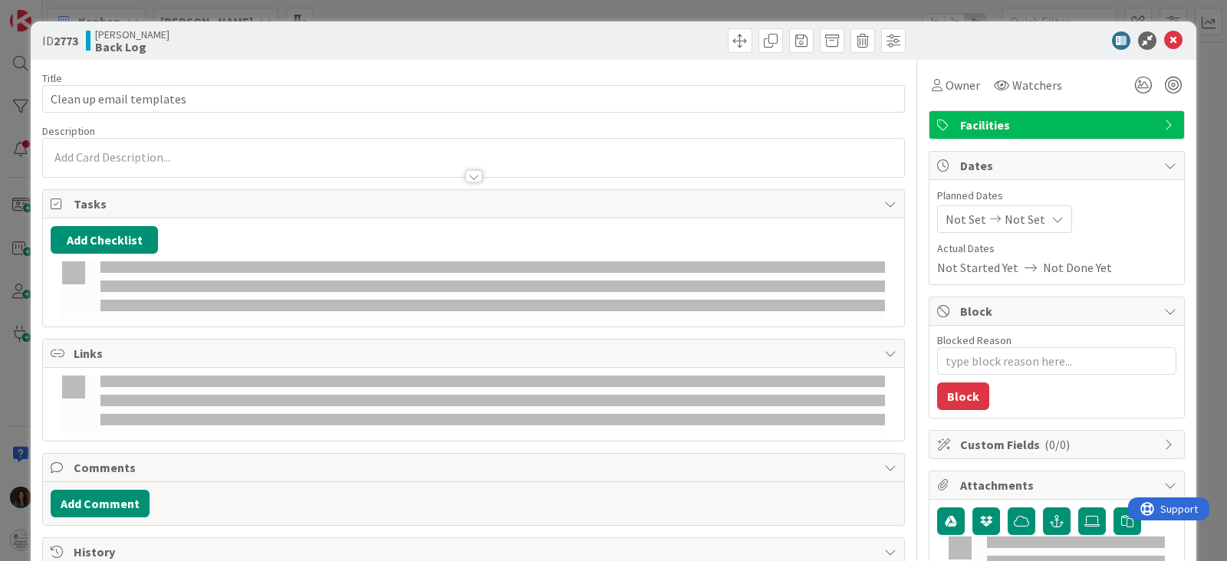
type textarea "x"
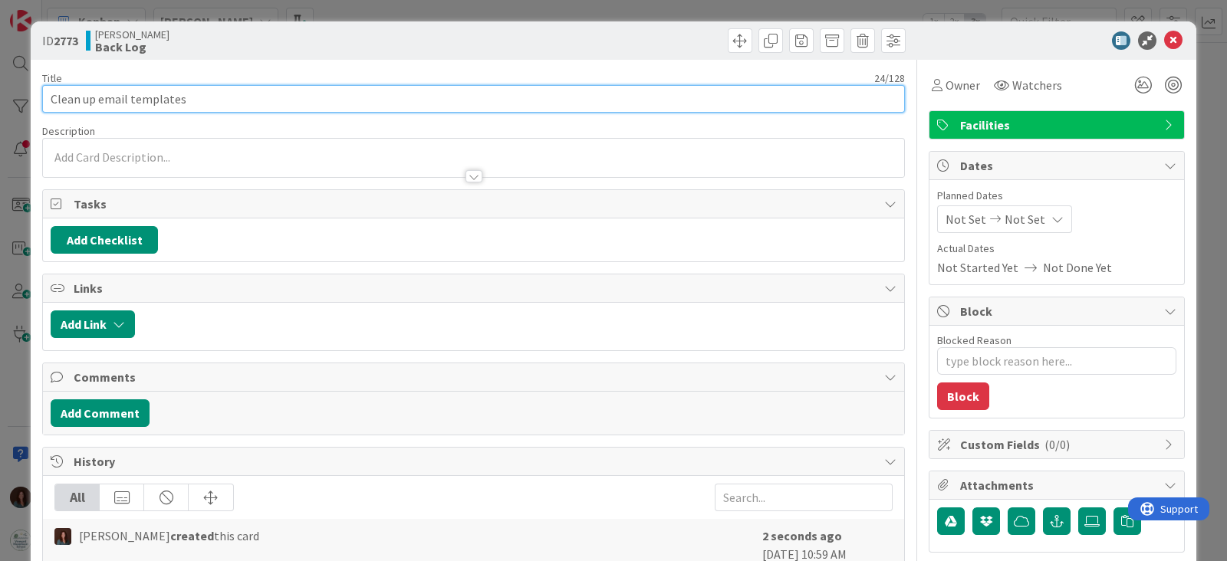
click at [202, 97] on input "Clean up email templates" at bounding box center [473, 99] width 863 height 28
type input "Clean up email templates for admissions"
type textarea "x"
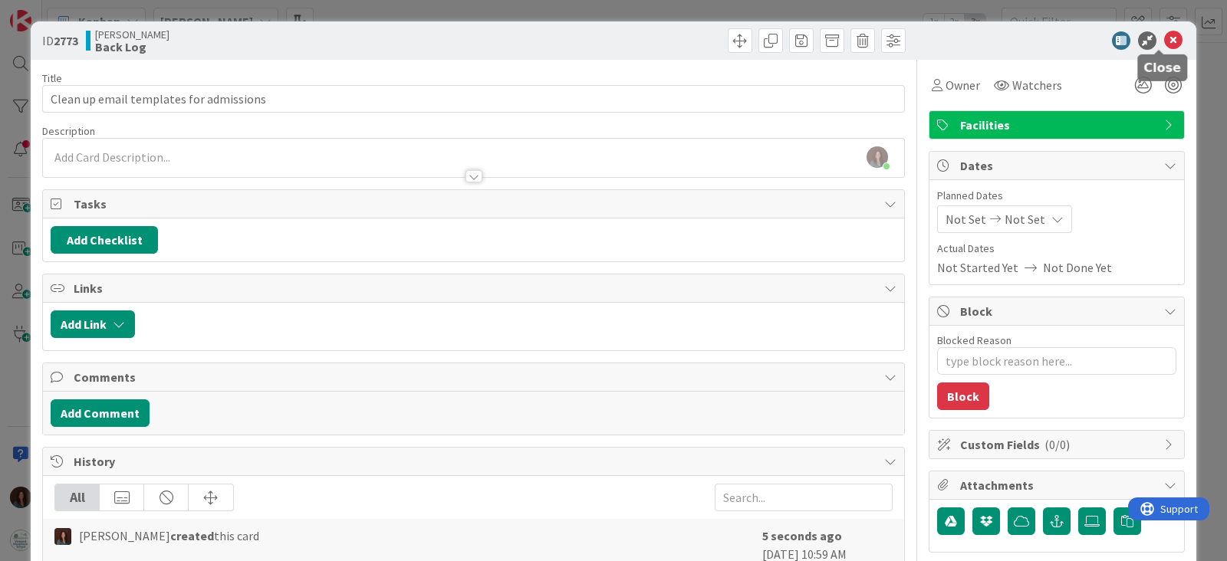
click at [1164, 41] on icon at bounding box center [1173, 40] width 18 height 18
